Goal: Find specific page/section: Find specific page/section

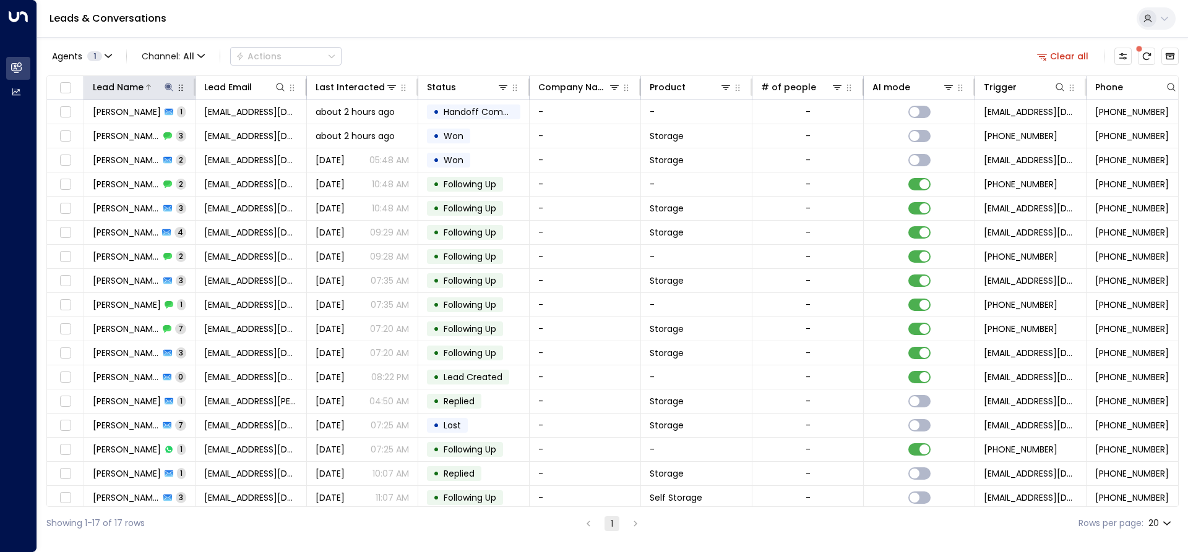
click at [170, 84] on icon at bounding box center [169, 87] width 8 height 8
click at [124, 127] on input "********" at bounding box center [161, 132] width 155 height 23
type input "*"
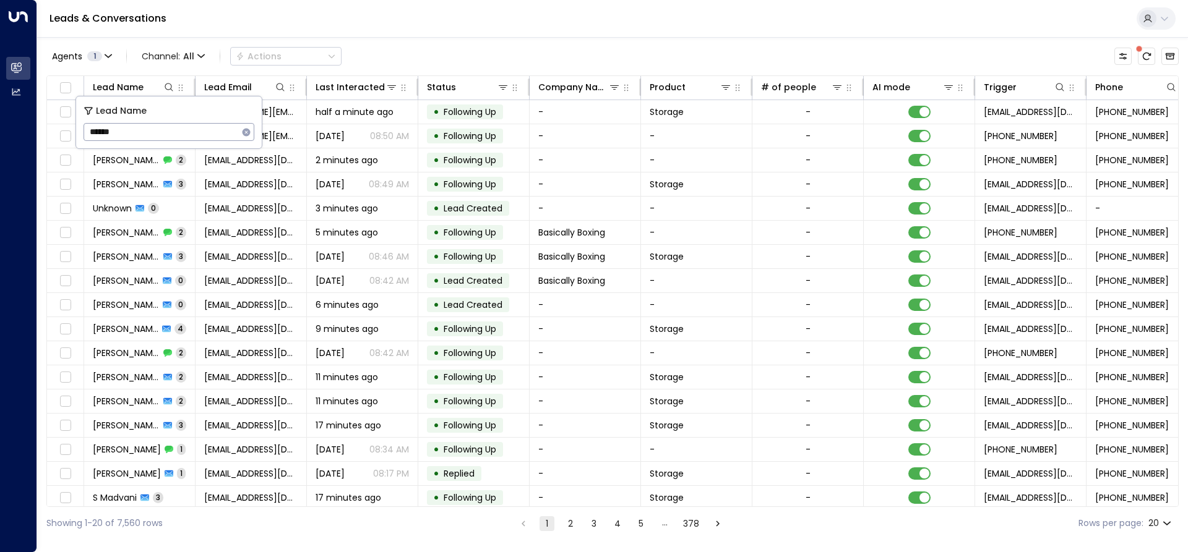
type input "******"
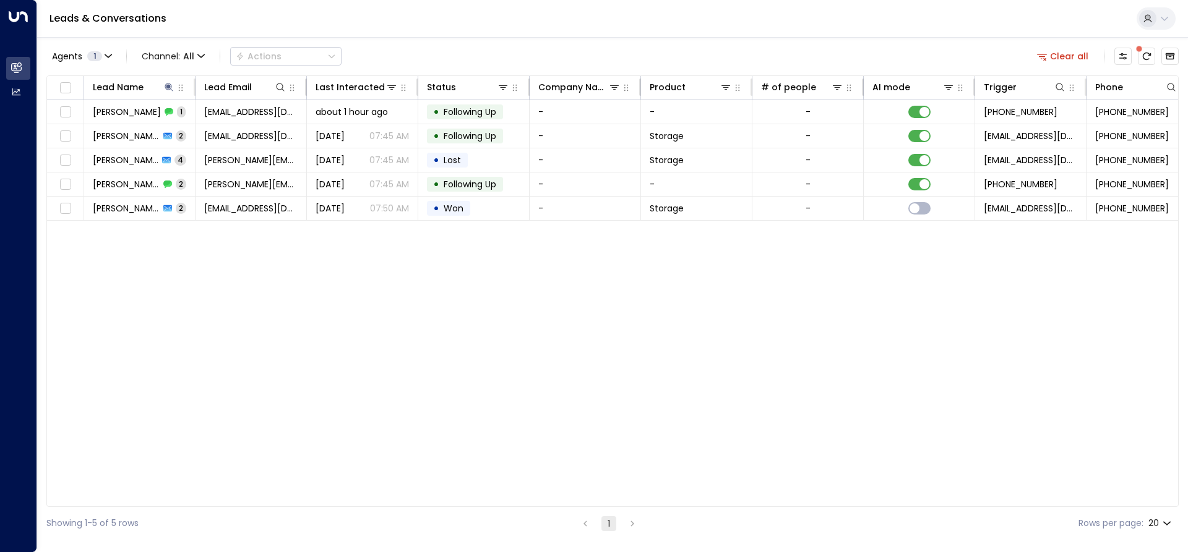
click at [183, 256] on div "Lead Name Lead Email Last Interacted Status Company Name Product # of people AI…" at bounding box center [612, 291] width 1132 height 432
drag, startPoint x: 943, startPoint y: 501, endPoint x: 981, endPoint y: 506, distance: 38.7
click at [993, 502] on div "Lead Name Lead Email Last Interacted Status Company Name Product # of people AI…" at bounding box center [612, 291] width 1132 height 432
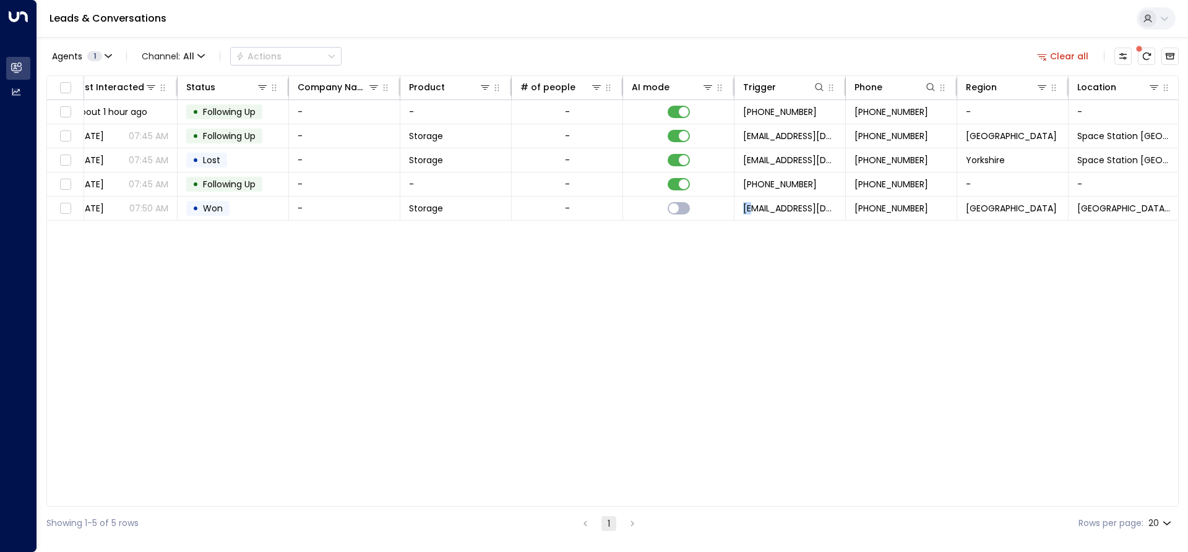
scroll to position [0, 244]
click at [1034, 85] on icon at bounding box center [1039, 87] width 10 height 10
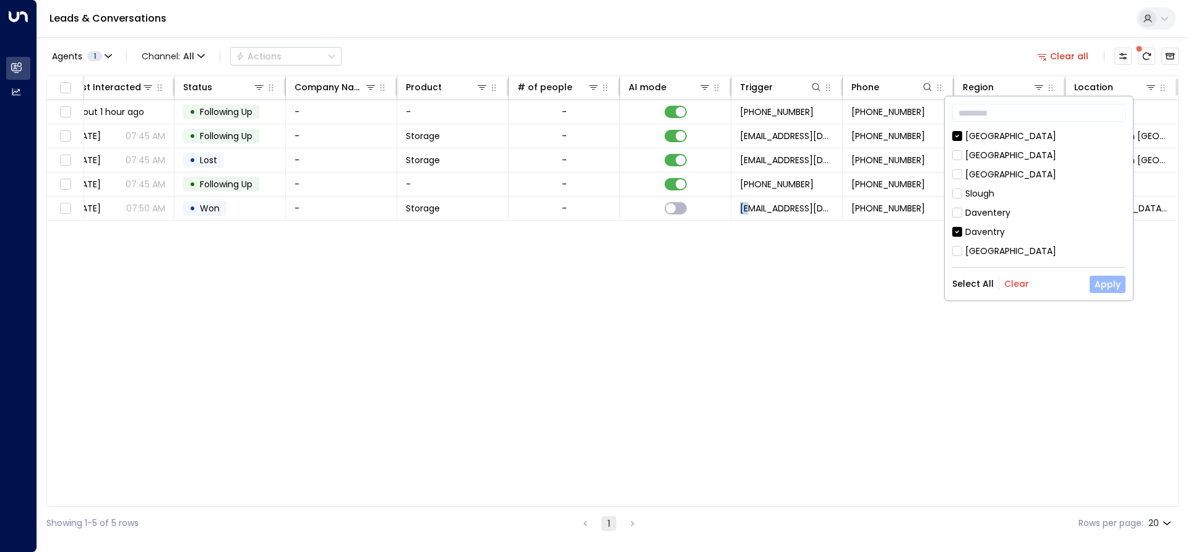
click at [1101, 282] on button "Apply" at bounding box center [1107, 284] width 36 height 17
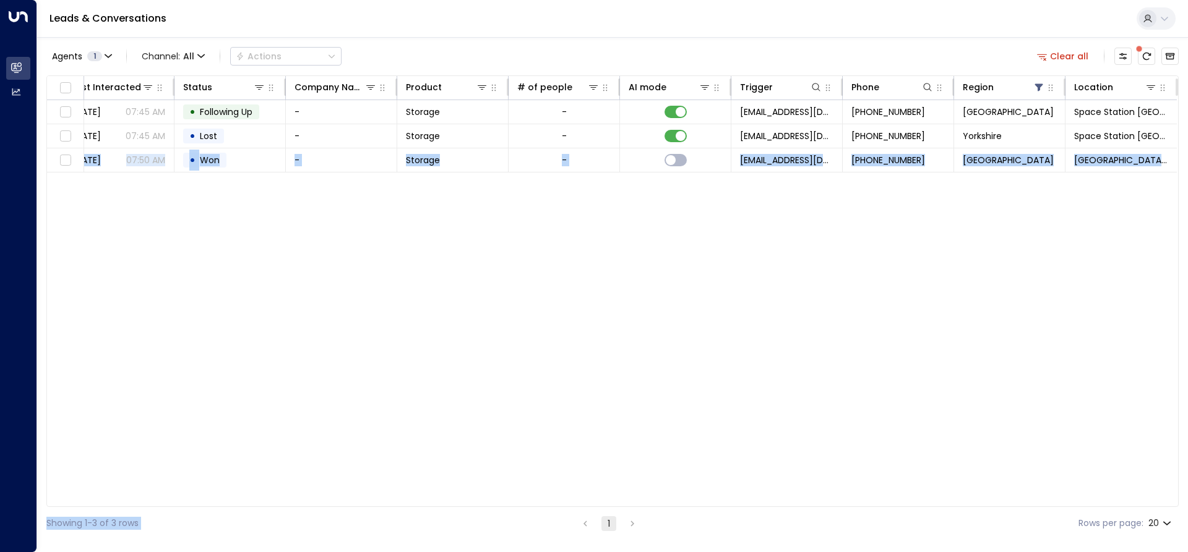
drag, startPoint x: 742, startPoint y: 508, endPoint x: 126, endPoint y: 493, distance: 615.8
click at [88, 484] on div "Agents 1 Channel: All Actions Clear all Lead Name Lead Email Last Interacted St…" at bounding box center [612, 288] width 1132 height 503
